Goal: Check status: Check status

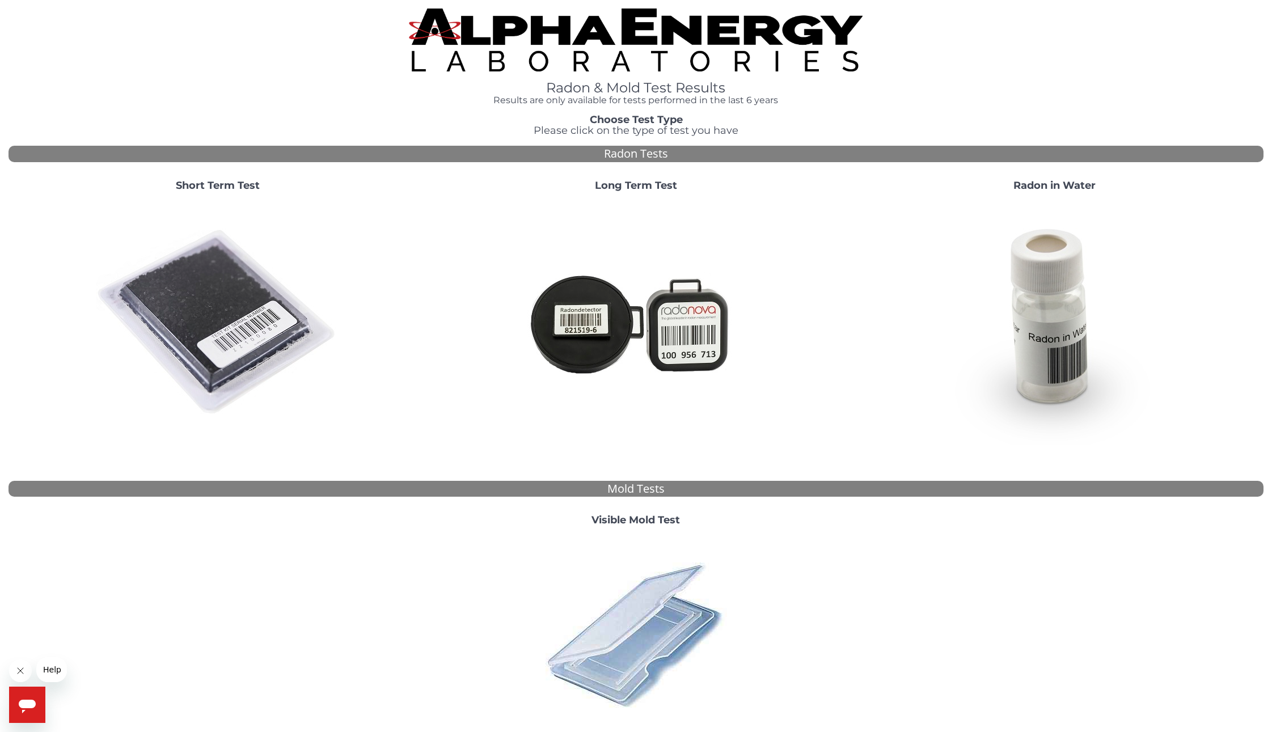
click at [231, 272] on img at bounding box center [218, 323] width 244 height 244
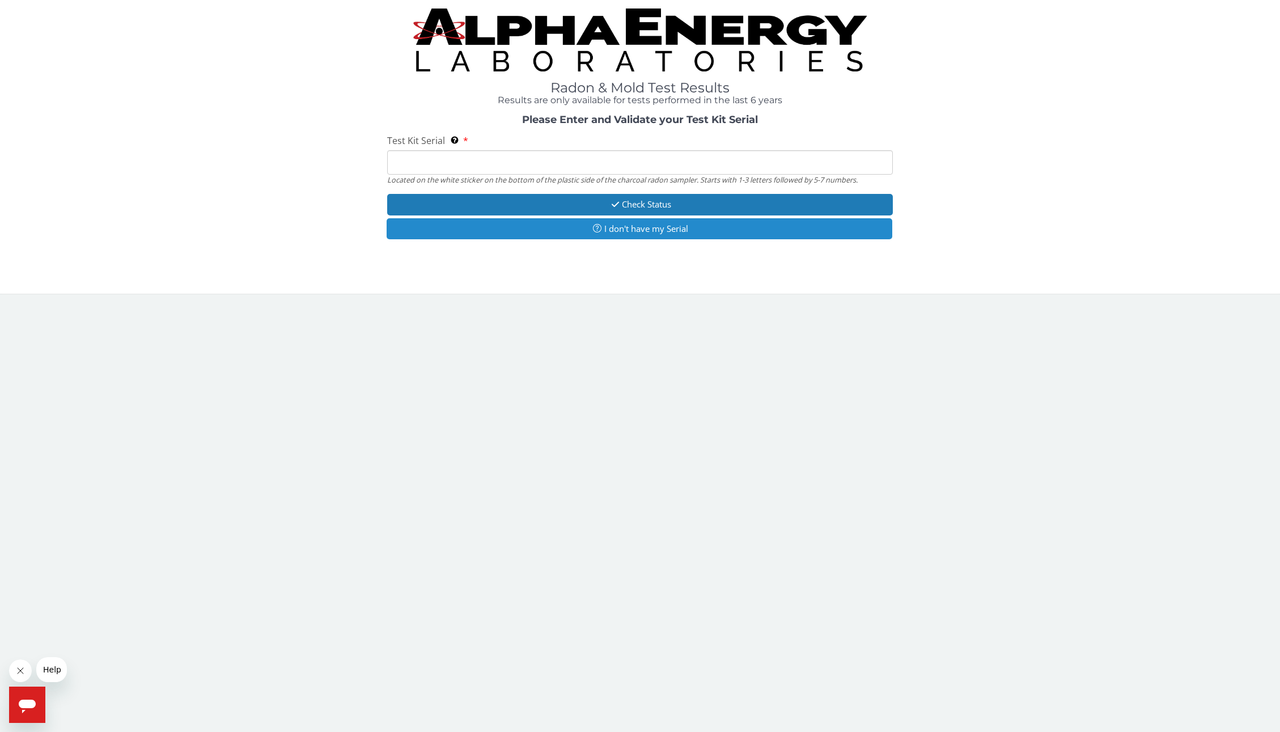
click at [620, 229] on button "I don't have my Serial" at bounding box center [639, 228] width 505 height 21
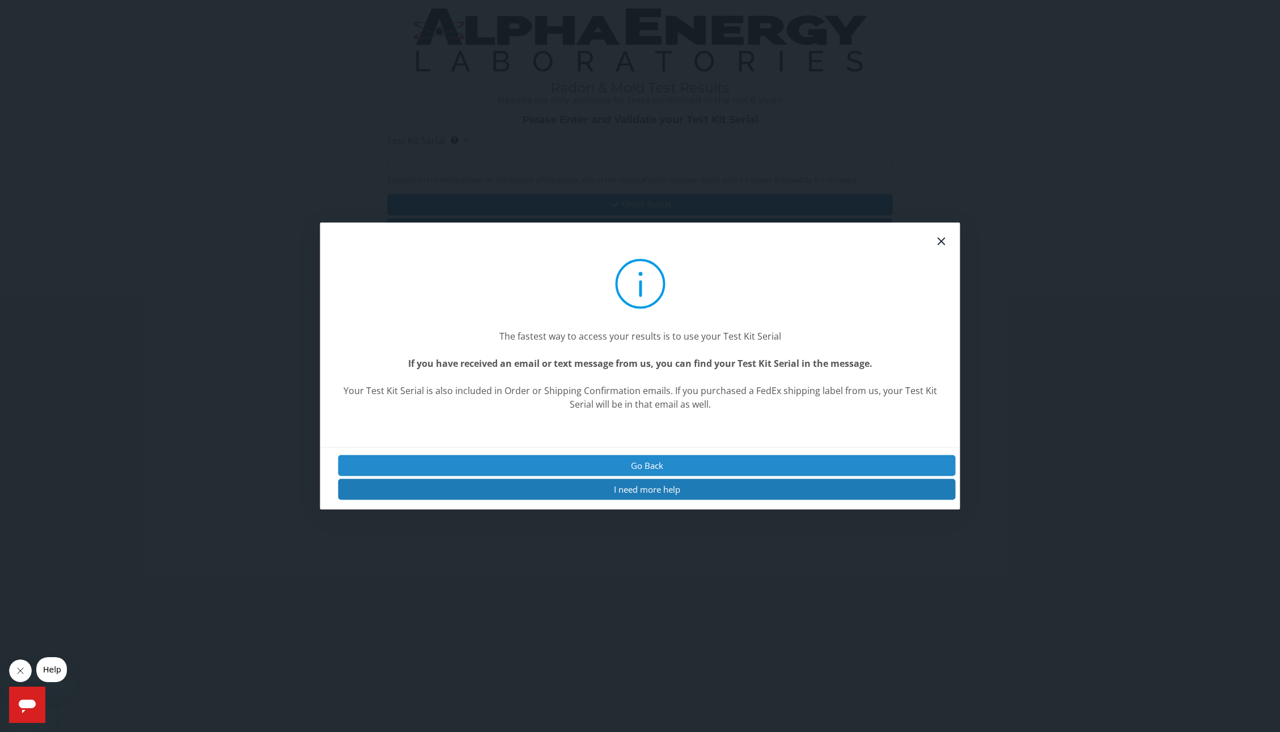
click at [670, 464] on button "Go Back" at bounding box center [646, 465] width 617 height 21
